Goal: Find specific page/section: Find specific page/section

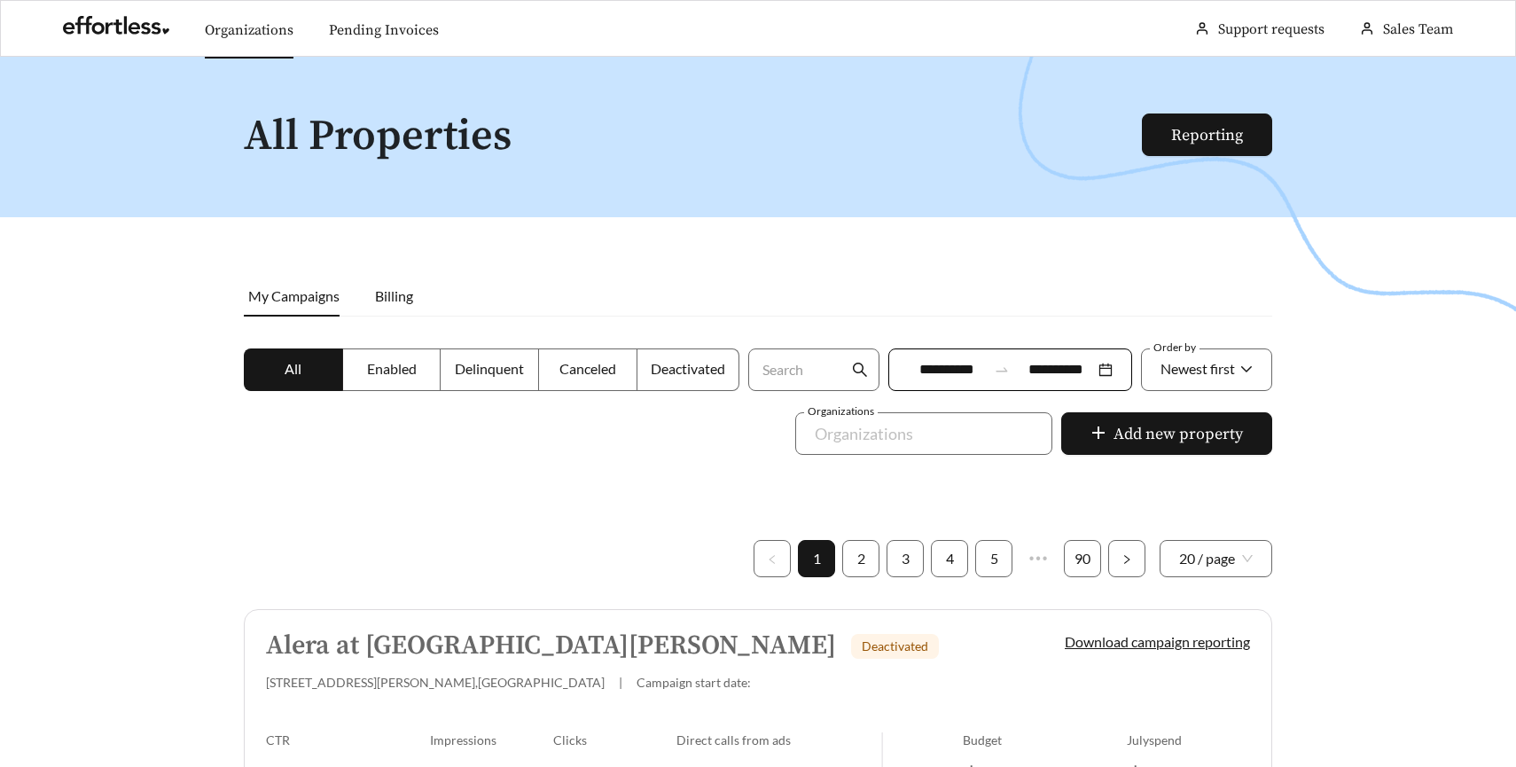
click at [236, 39] on link "Organizations" at bounding box center [249, 30] width 89 height 18
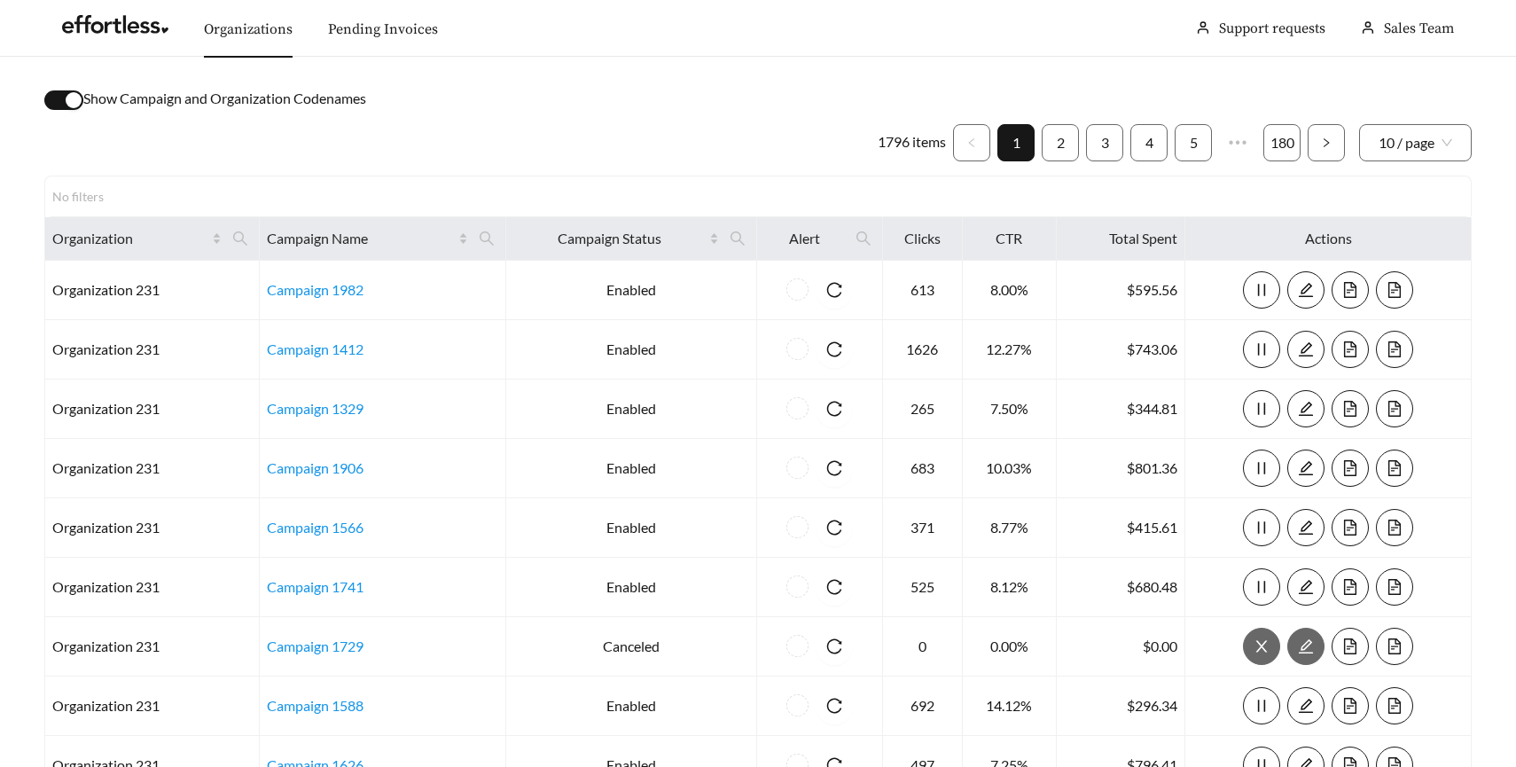
click at [83, 96] on div "Show Campaign and Organization Codenames" at bounding box center [757, 99] width 1427 height 22
click at [75, 98] on div "button" at bounding box center [74, 100] width 16 height 16
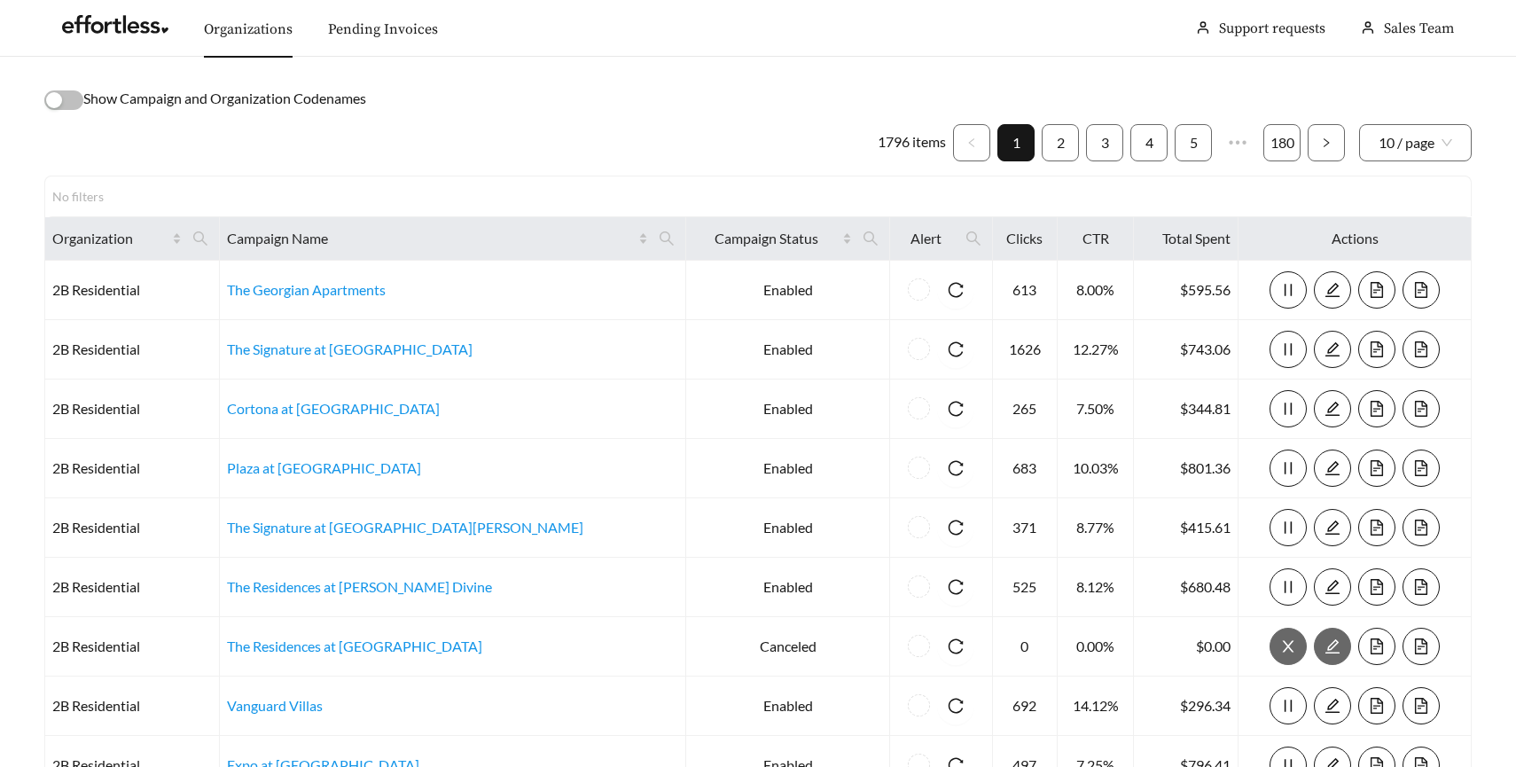
click at [188, 185] on div "No filters" at bounding box center [757, 195] width 1427 height 41
click at [651, 246] on span at bounding box center [666, 238] width 30 height 28
click at [405, 287] on input "text" at bounding box center [453, 281] width 181 height 37
type input "*******"
click at [531, 319] on button "Ok" at bounding box center [515, 325] width 55 height 35
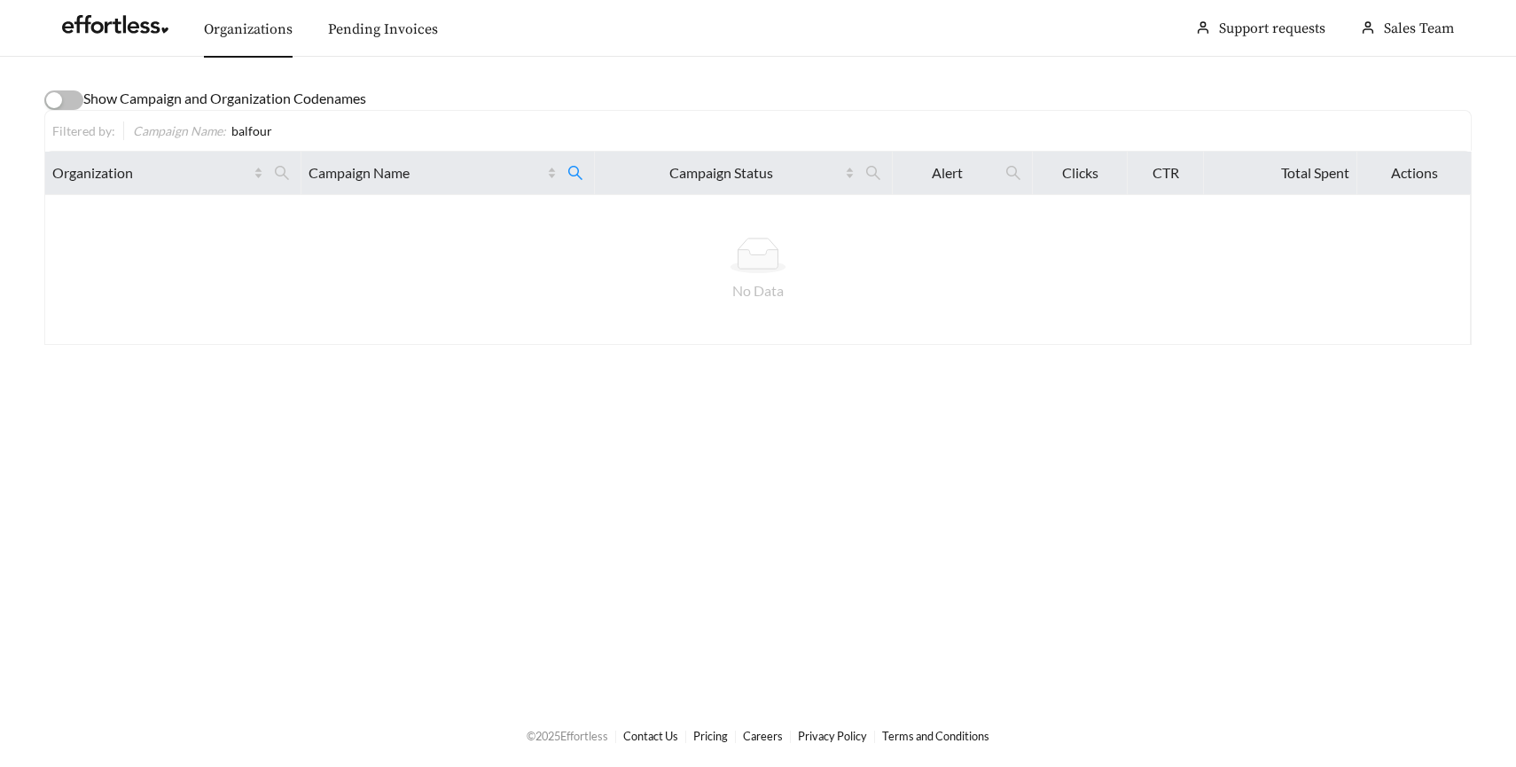
click at [246, 124] on span "balfour" at bounding box center [251, 130] width 41 height 15
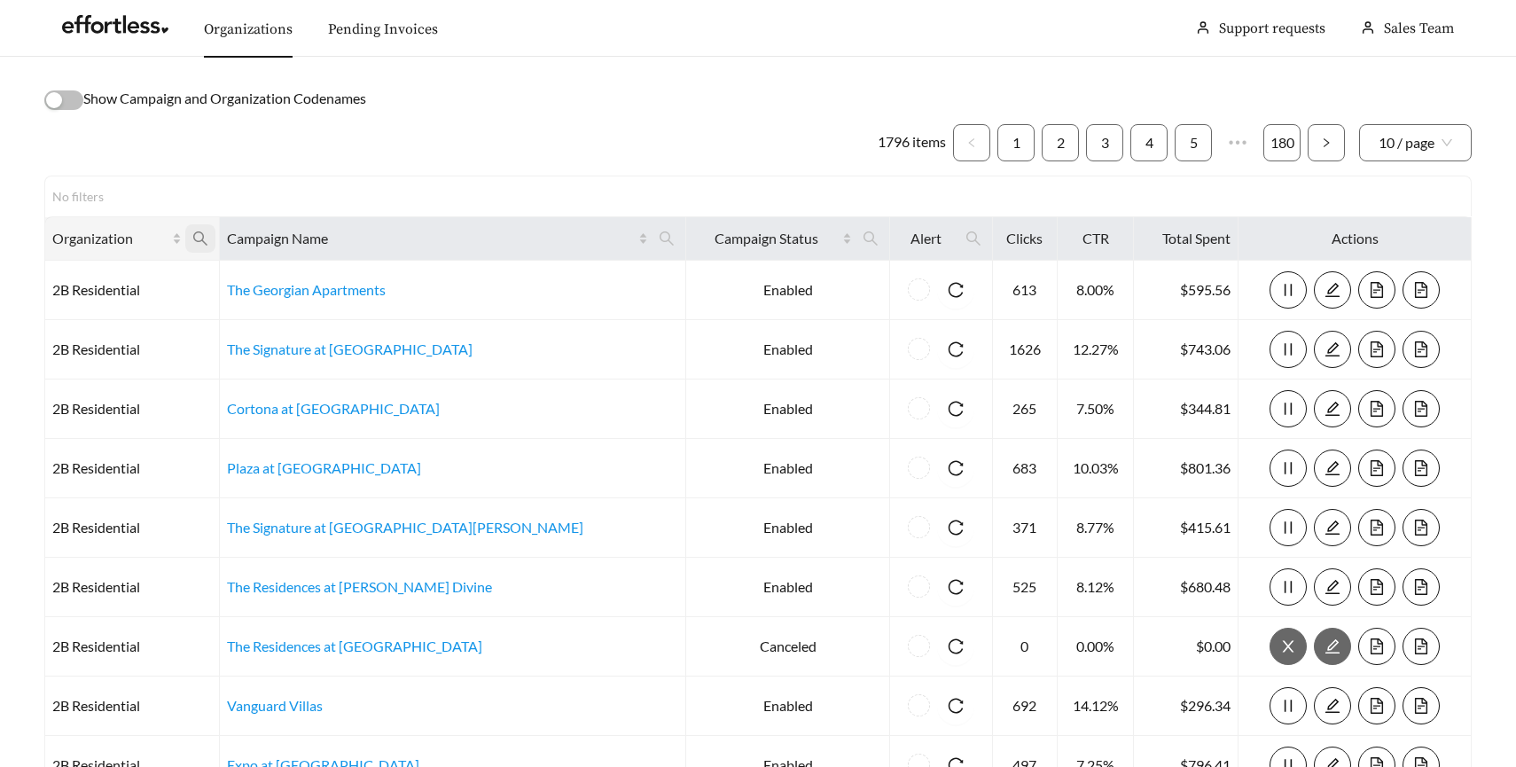
click at [208, 236] on icon "search" at bounding box center [200, 238] width 16 height 16
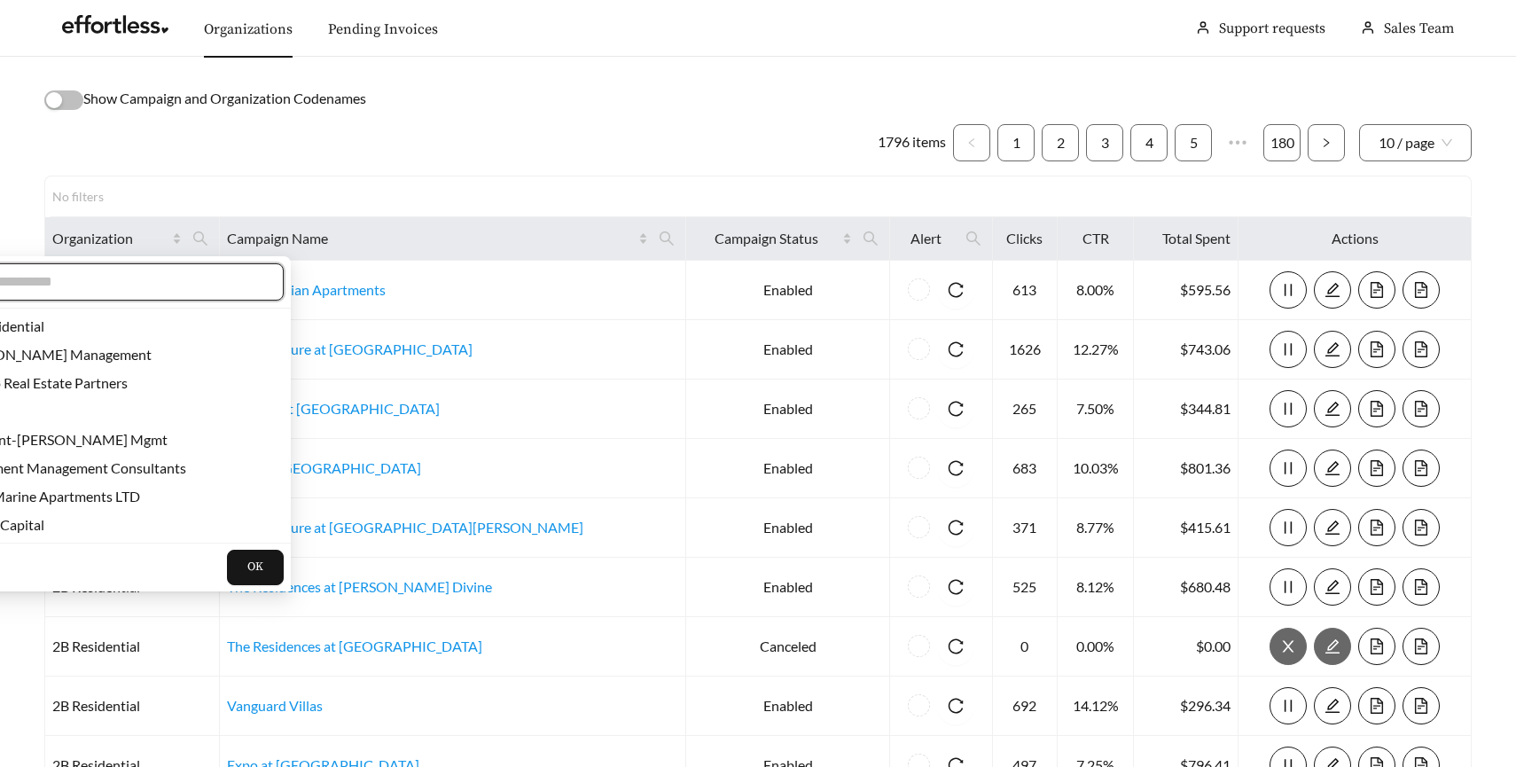
click at [152, 277] on input "text" at bounding box center [112, 281] width 304 height 21
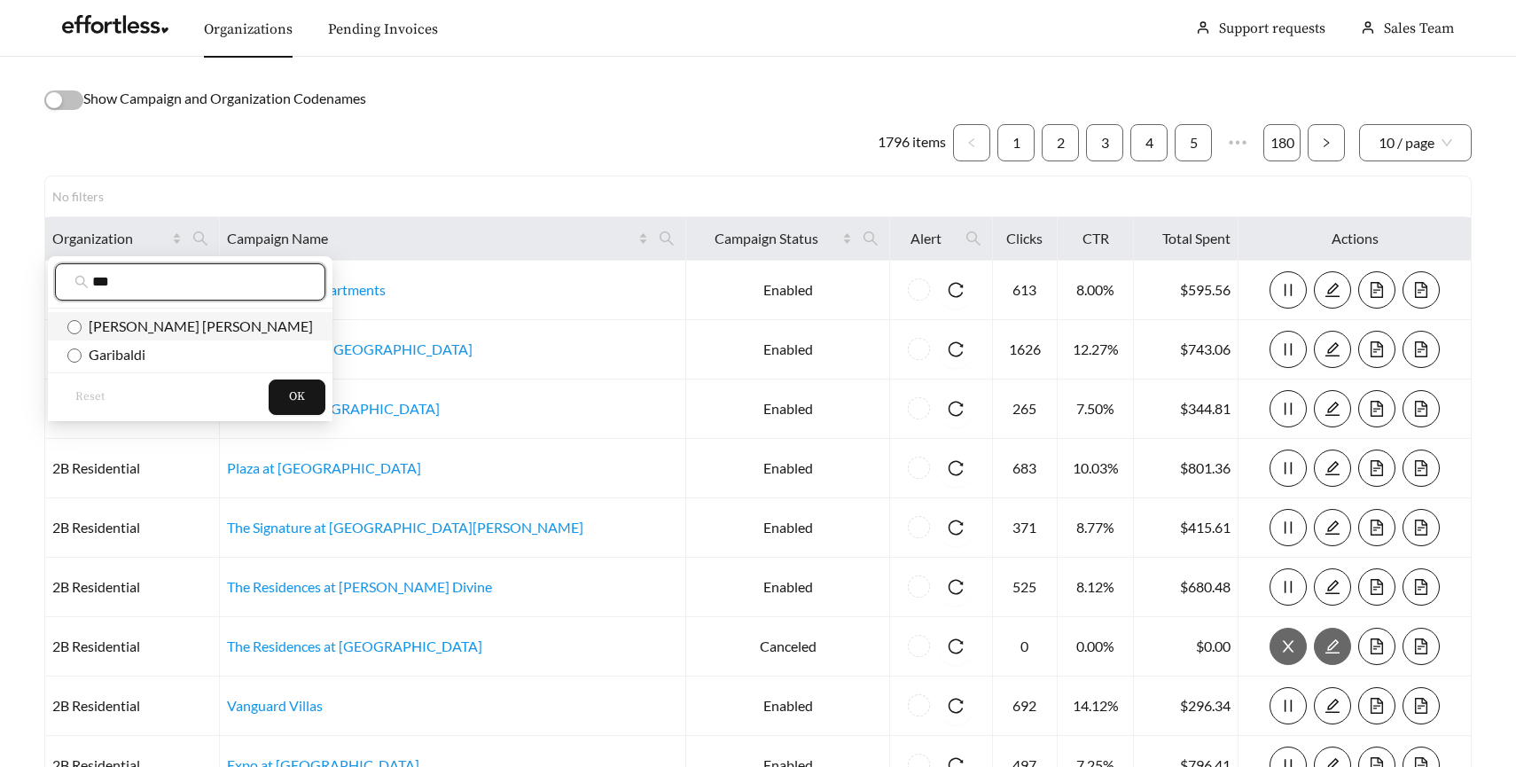
type input "***"
click at [144, 330] on span "[PERSON_NAME] [PERSON_NAME]" at bounding box center [197, 325] width 231 height 17
click at [269, 391] on button "OK" at bounding box center [297, 396] width 57 height 35
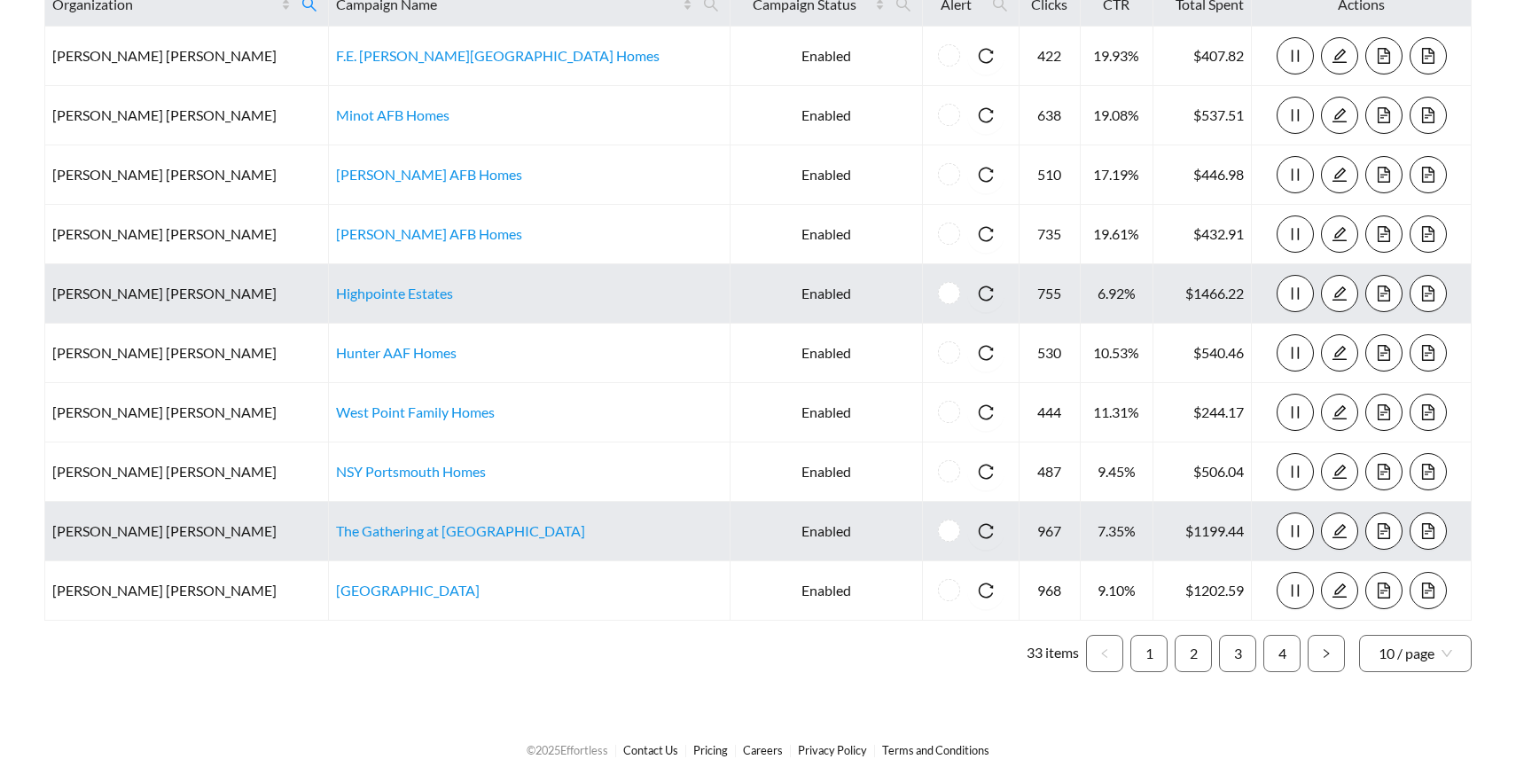
scroll to position [197, 0]
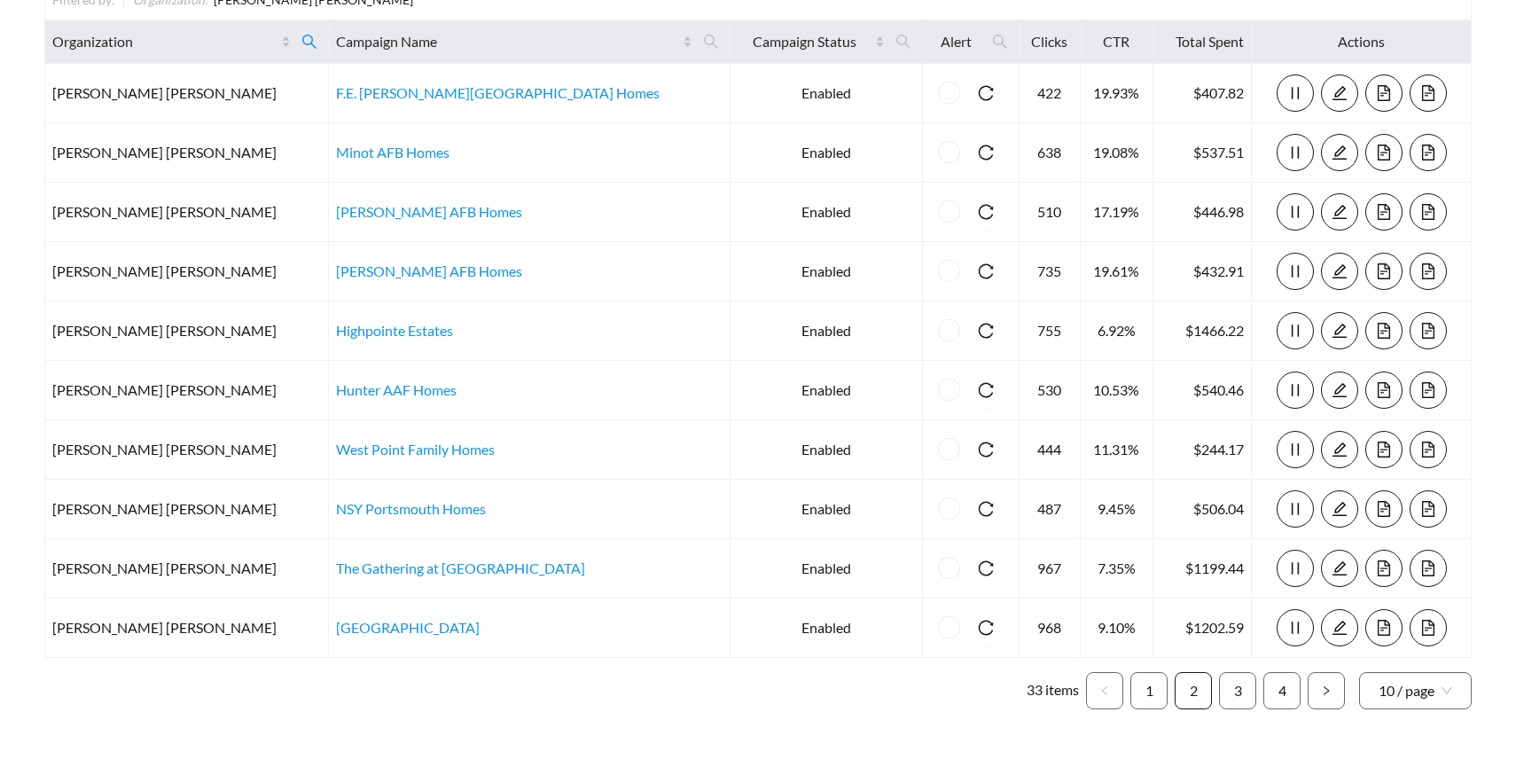
click at [1210, 684] on li "2" at bounding box center [1192, 690] width 37 height 37
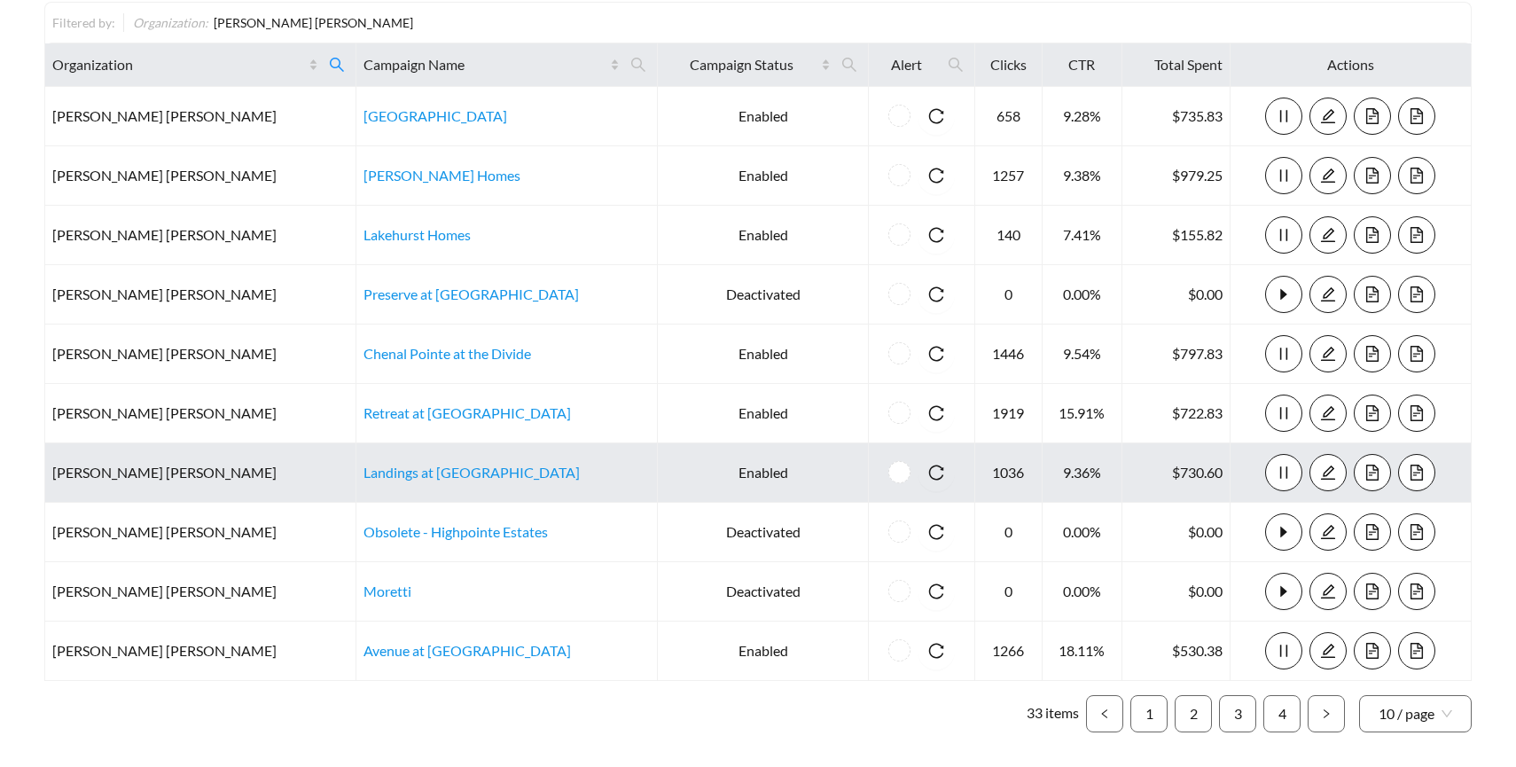
scroll to position [175, 0]
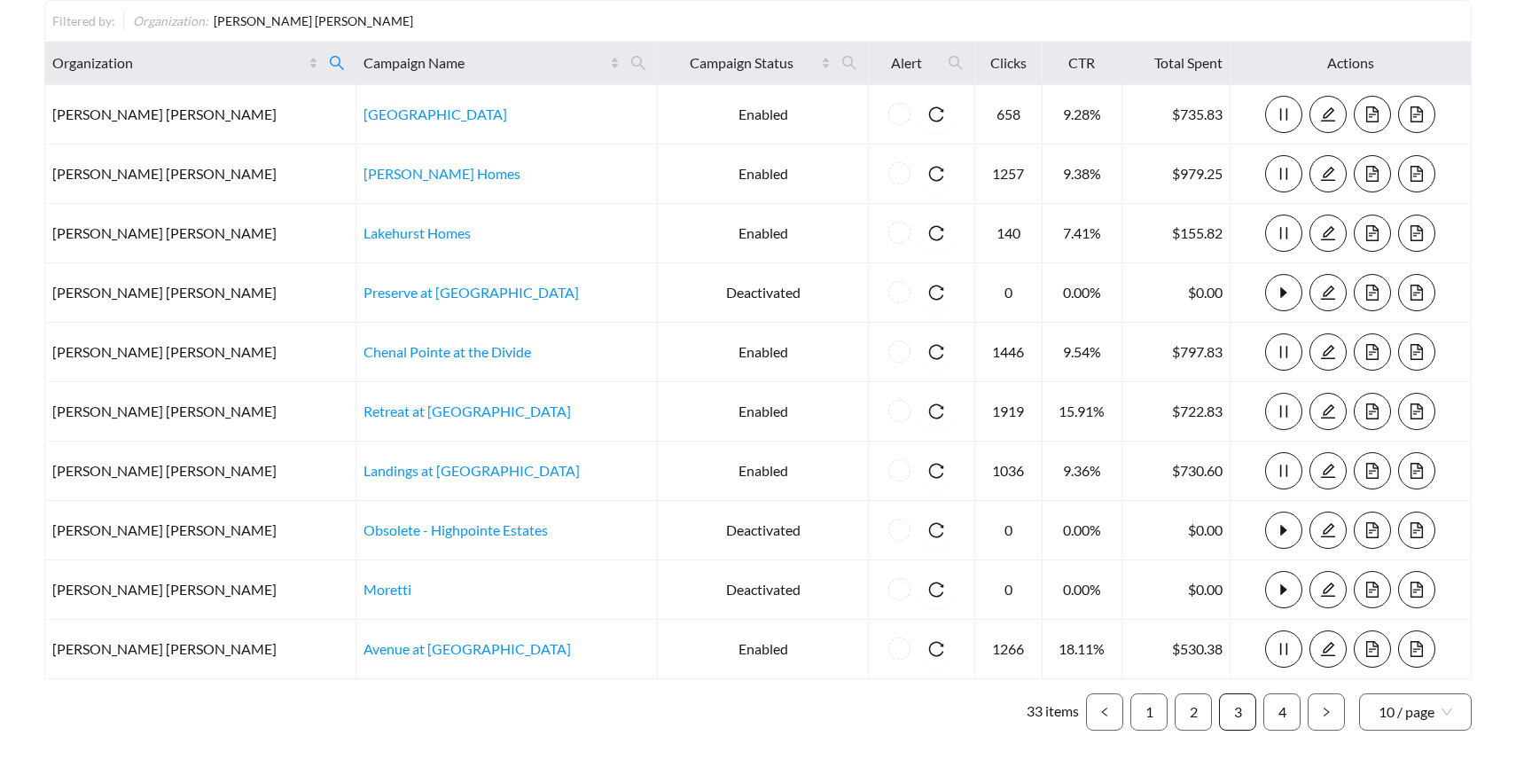
click at [1232, 705] on link "3" at bounding box center [1237, 711] width 35 height 35
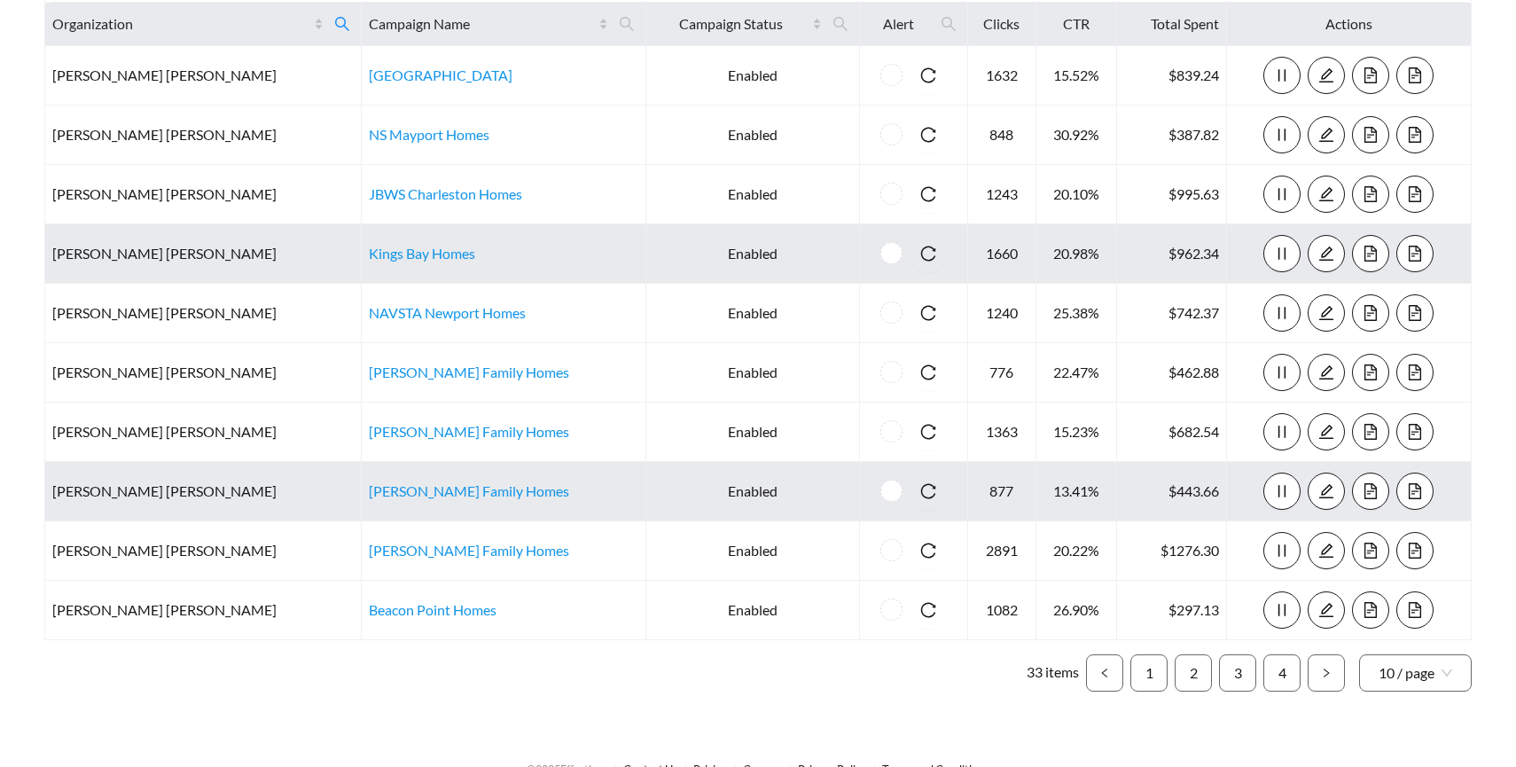
scroll to position [214, 0]
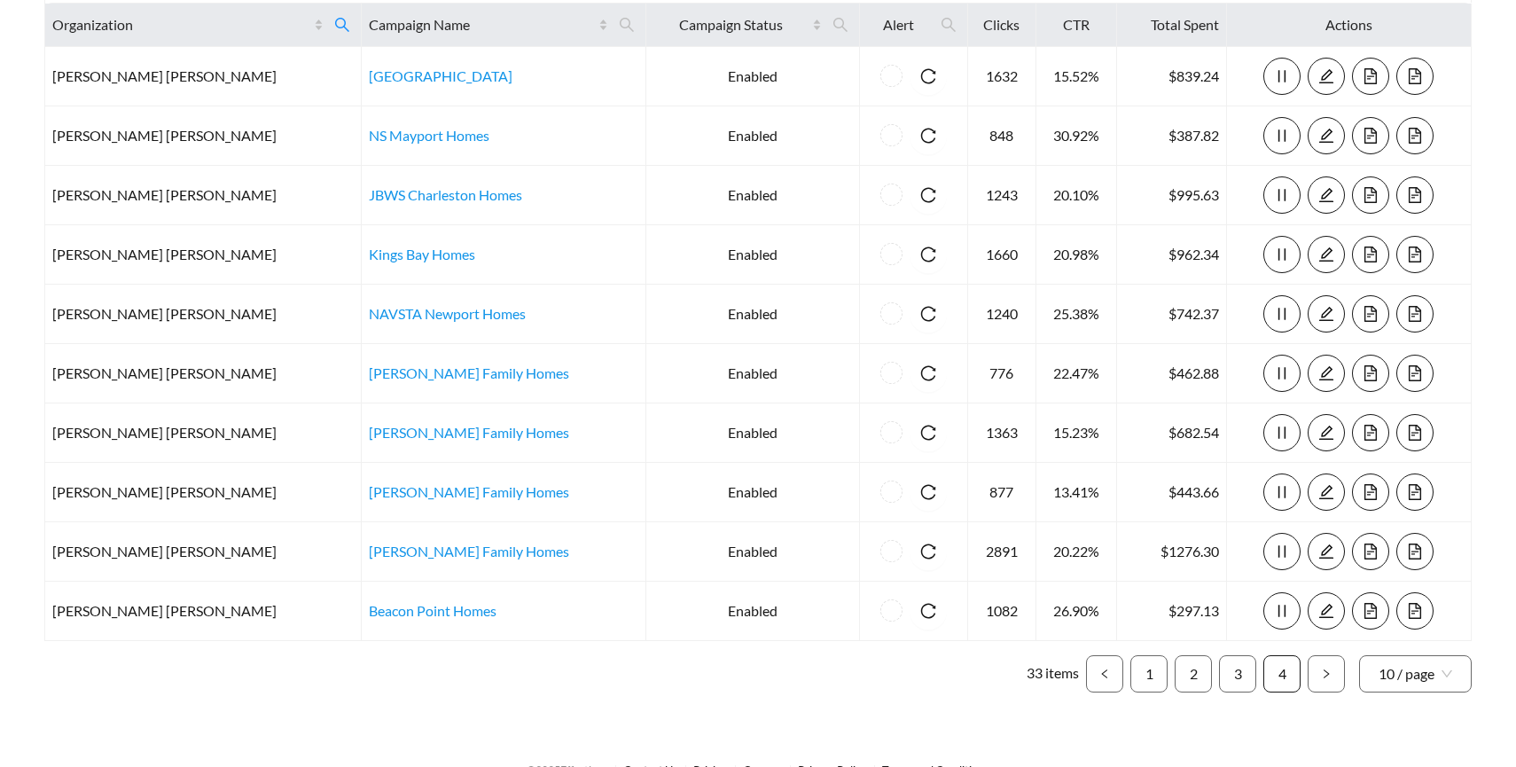
click at [1275, 677] on link "4" at bounding box center [1281, 673] width 35 height 35
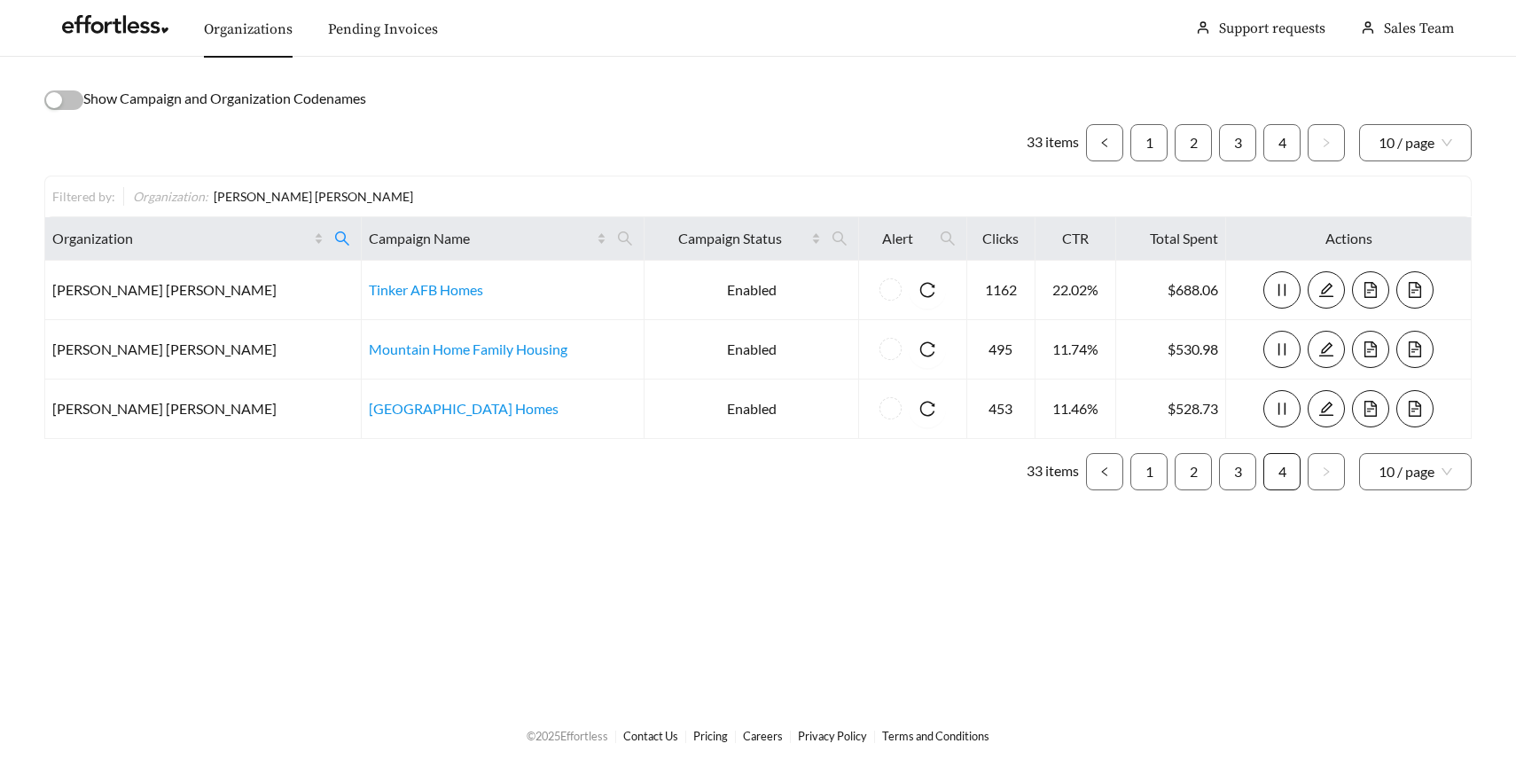
click at [1275, 473] on link "4" at bounding box center [1281, 471] width 35 height 35
click at [1236, 472] on link "3" at bounding box center [1237, 471] width 35 height 35
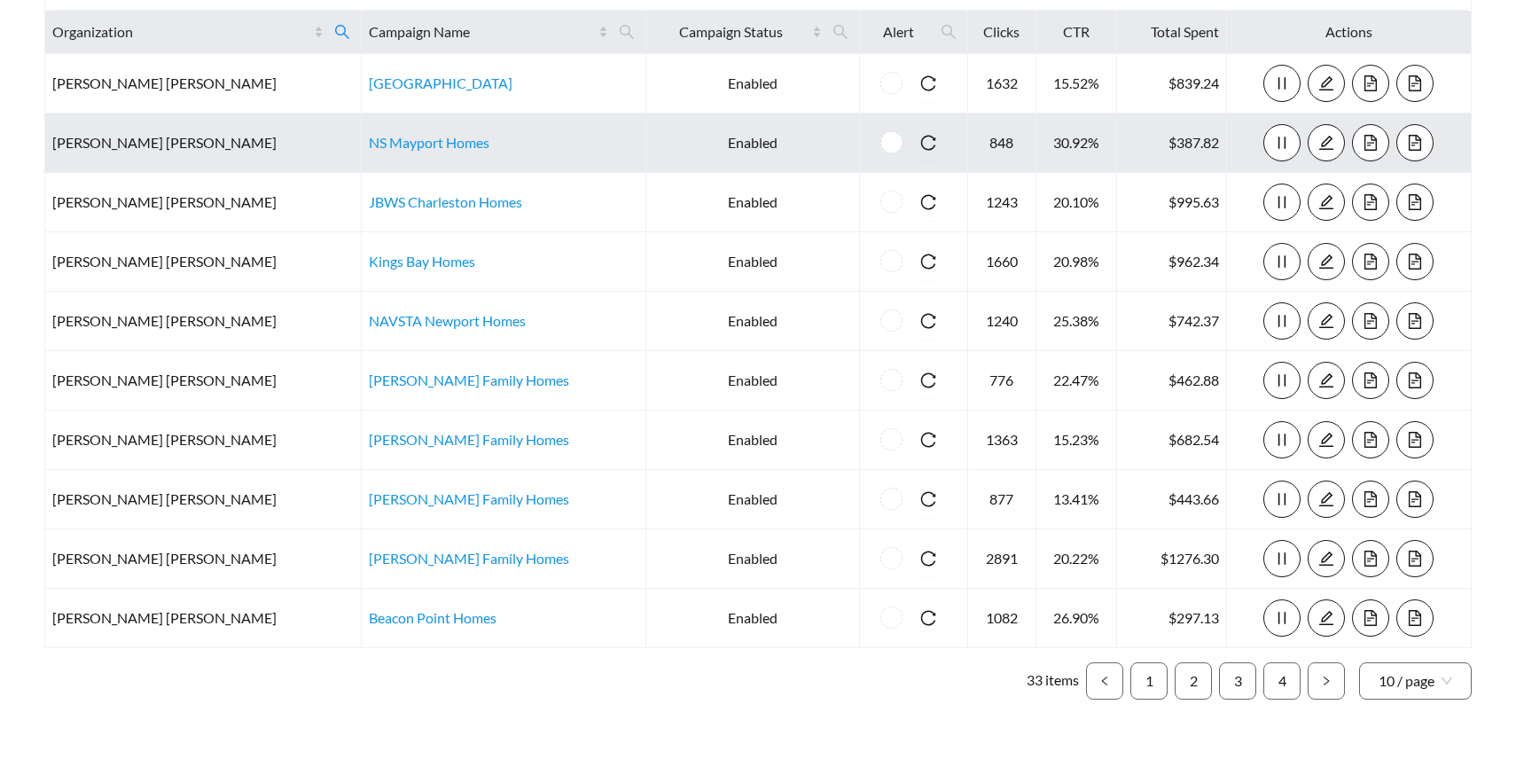
scroll to position [209, 0]
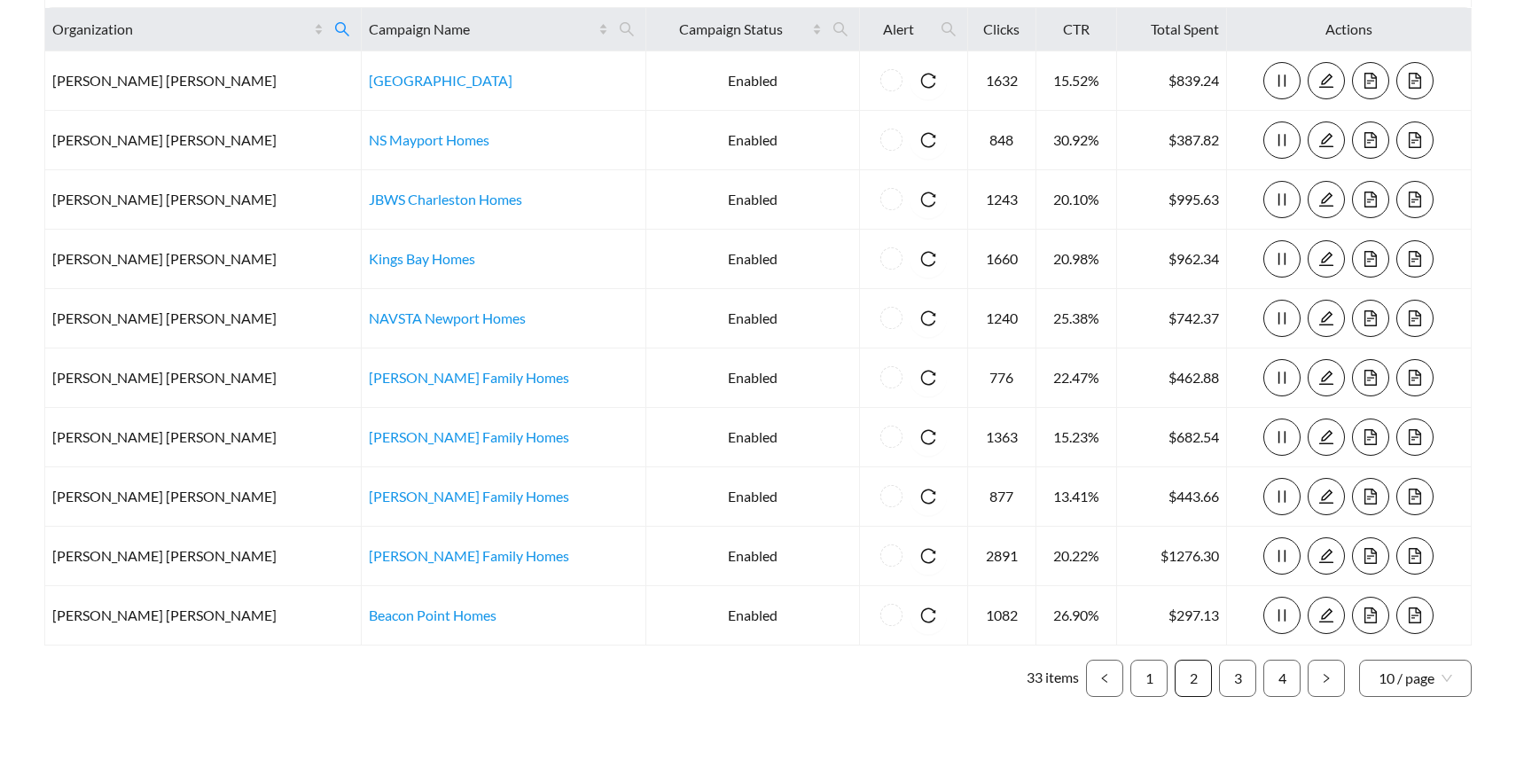
click at [1182, 673] on link "2" at bounding box center [1192, 677] width 35 height 35
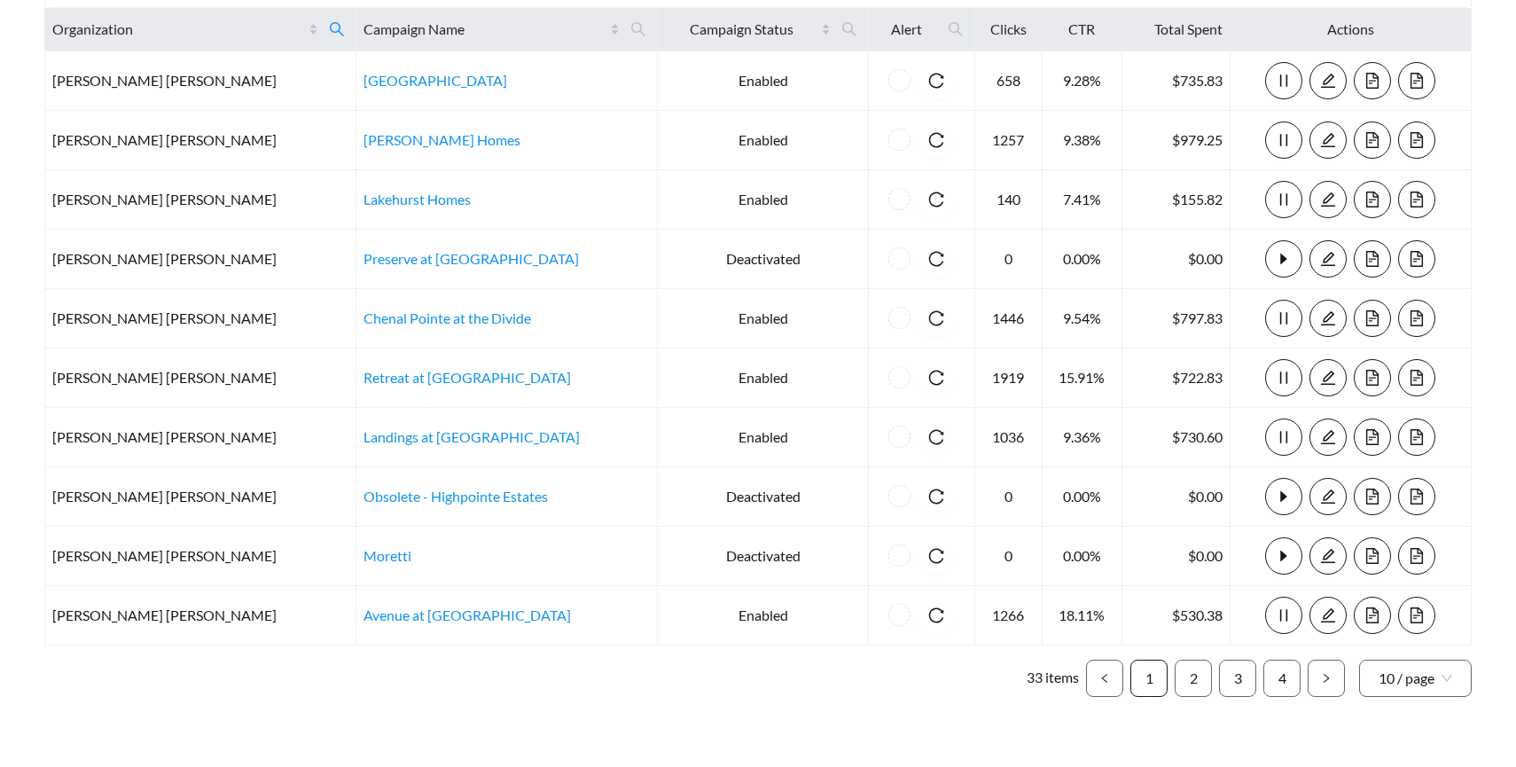
click at [1160, 680] on link "1" at bounding box center [1148, 677] width 35 height 35
